Goal: Task Accomplishment & Management: Manage account settings

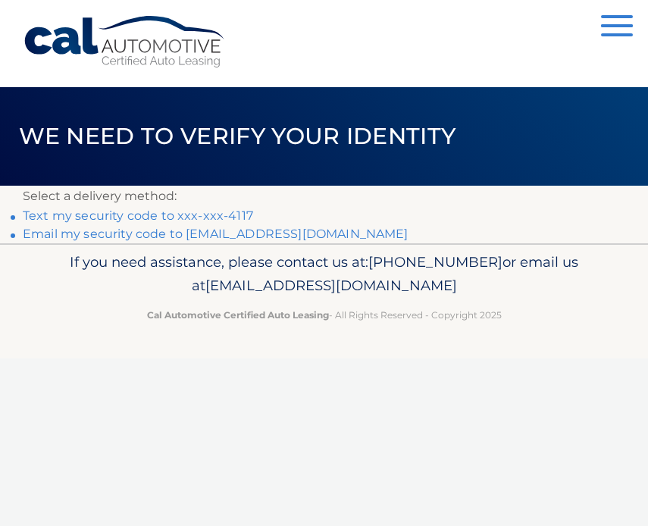
click at [151, 214] on link "Text my security code to xxx-xxx-4117" at bounding box center [138, 215] width 230 height 14
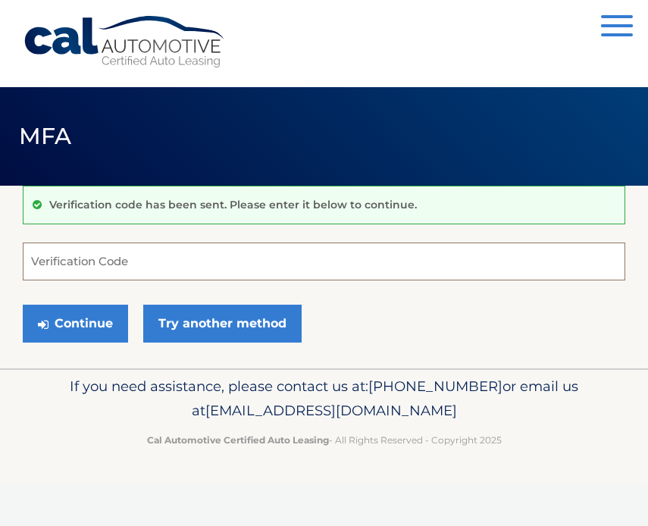
click at [133, 267] on input "Verification Code" at bounding box center [324, 261] width 602 height 38
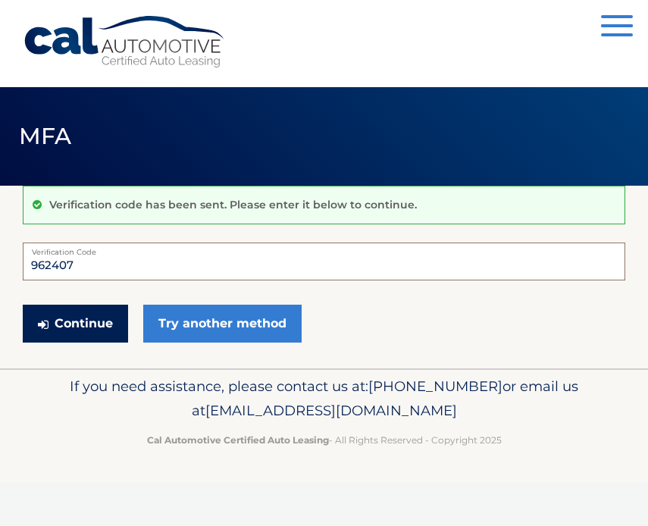
type input "962407"
click at [83, 326] on button "Continue" at bounding box center [75, 324] width 105 height 38
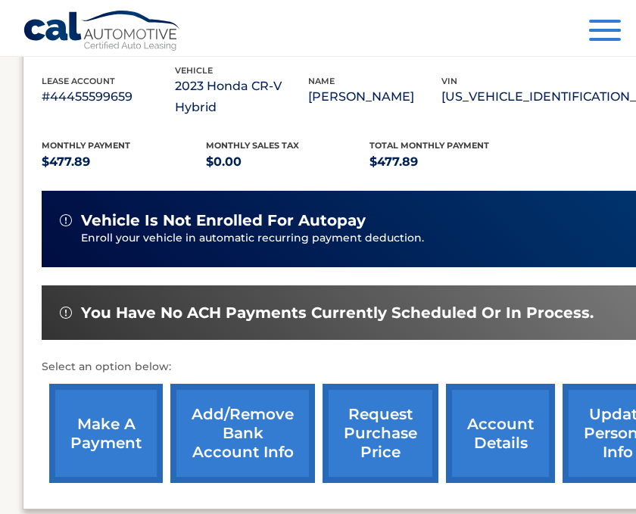
scroll to position [266, 0]
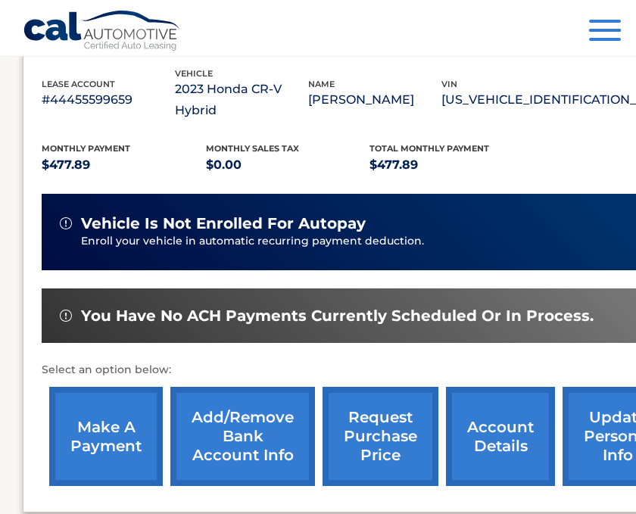
click at [267, 404] on link "Add/Remove bank account info" at bounding box center [242, 436] width 145 height 99
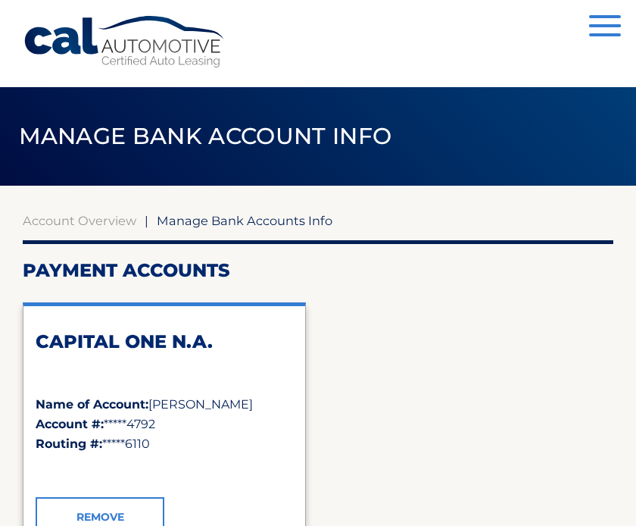
click at [625, 17] on div "Cal Automotive Menu Dashboard FAQ's Logout" at bounding box center [318, 43] width 636 height 87
click at [608, 28] on button "Menu" at bounding box center [605, 27] width 32 height 25
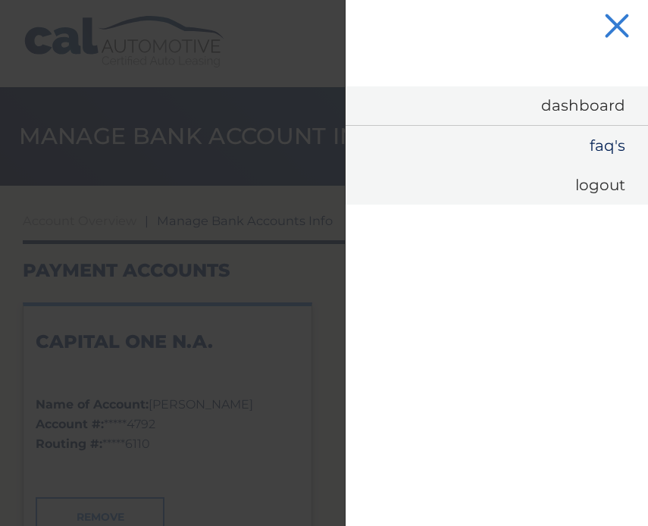
click at [604, 142] on link "FAQ's" at bounding box center [496, 145] width 302 height 39
